Goal: Manage account settings

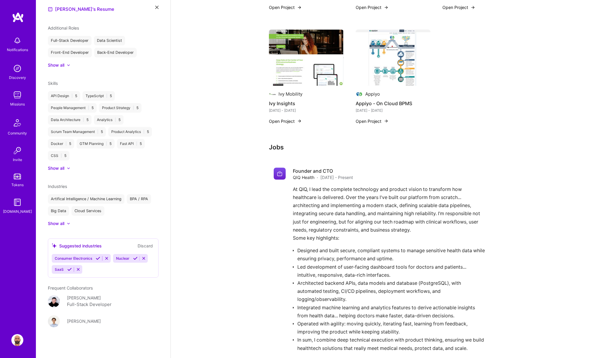
scroll to position [424, 0]
click at [93, 258] on div "Consumer Electronics" at bounding box center [73, 258] width 42 height 9
click at [97, 259] on icon at bounding box center [98, 258] width 4 height 4
click at [136, 259] on icon at bounding box center [135, 258] width 4 height 4
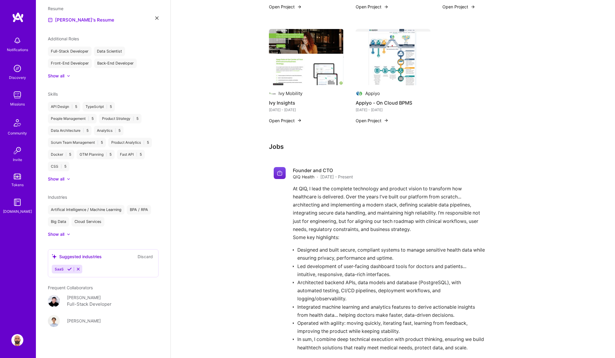
scroll to position [243, 0]
click at [68, 270] on icon at bounding box center [69, 269] width 4 height 4
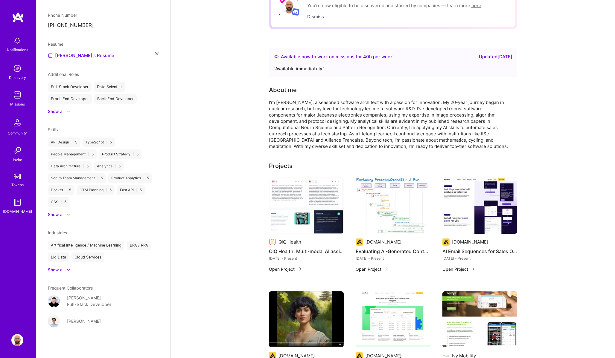
scroll to position [0, 0]
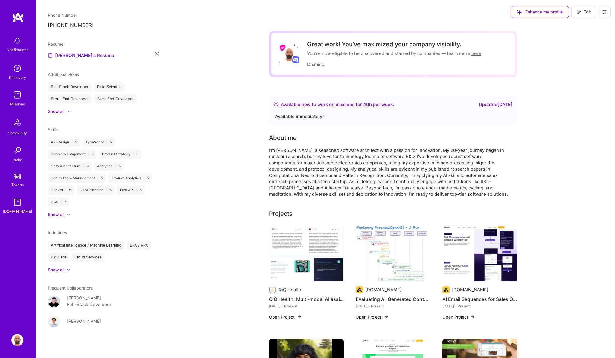
click at [57, 271] on div "Show all" at bounding box center [56, 270] width 16 height 6
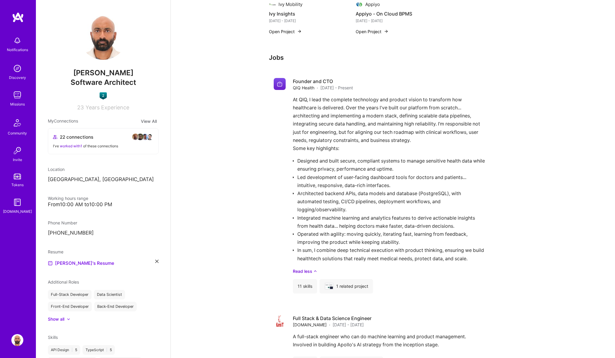
scroll to position [613, 0]
